Goal: Navigation & Orientation: Find specific page/section

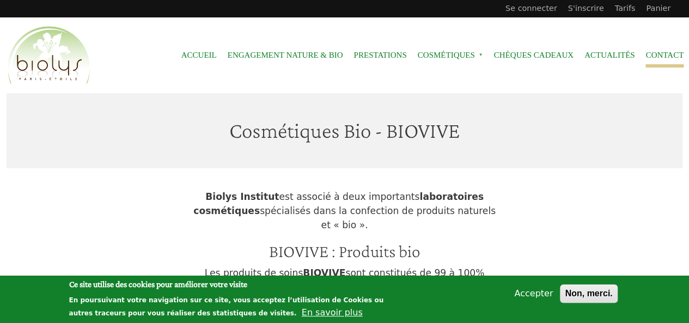
click at [657, 60] on link "Contact" at bounding box center [664, 55] width 38 height 25
click at [375, 58] on link "Prestations" at bounding box center [379, 55] width 53 height 25
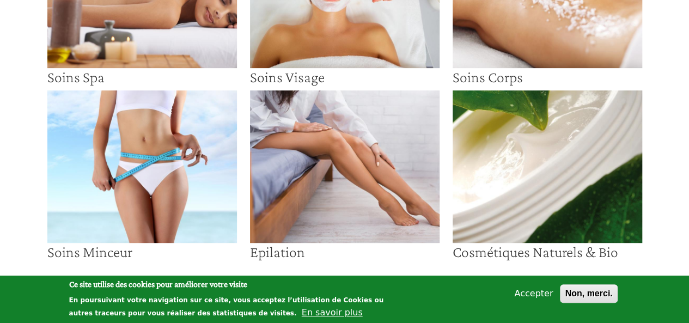
scroll to position [178, 0]
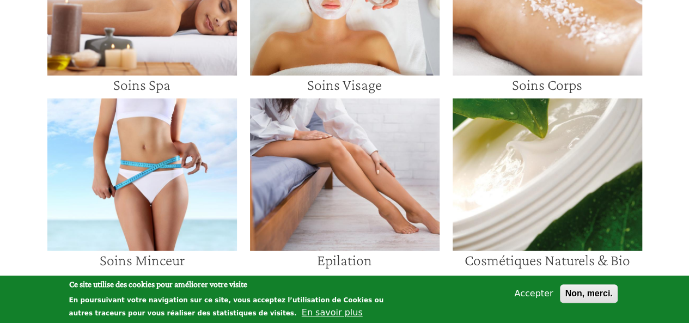
scroll to position [1216, 0]
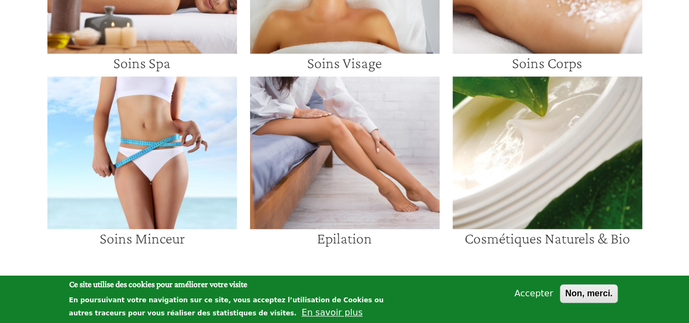
click at [504, 128] on img at bounding box center [548, 153] width 190 height 153
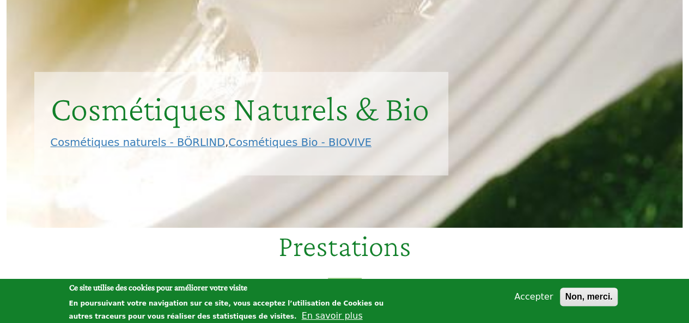
scroll to position [101, 0]
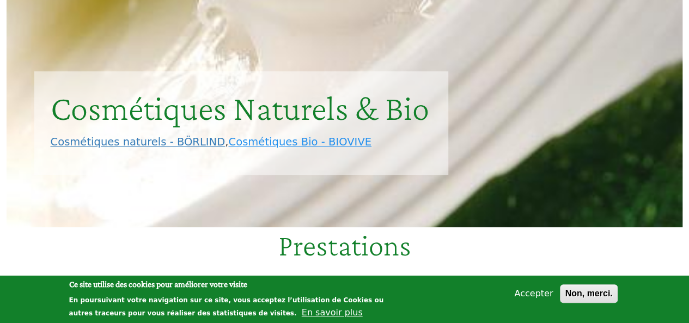
click at [288, 144] on link "Cosmétiques Bio - BIOVIVE" at bounding box center [299, 142] width 143 height 13
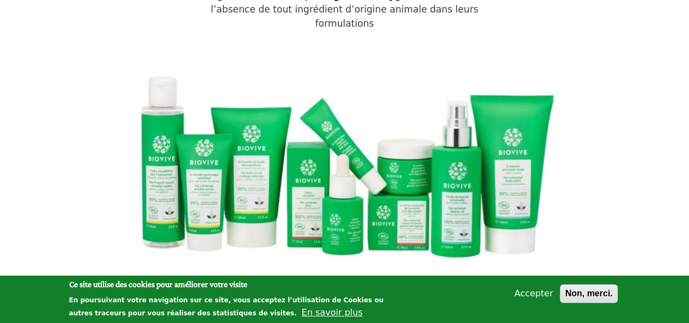
scroll to position [384, 0]
